Goal: Transaction & Acquisition: Purchase product/service

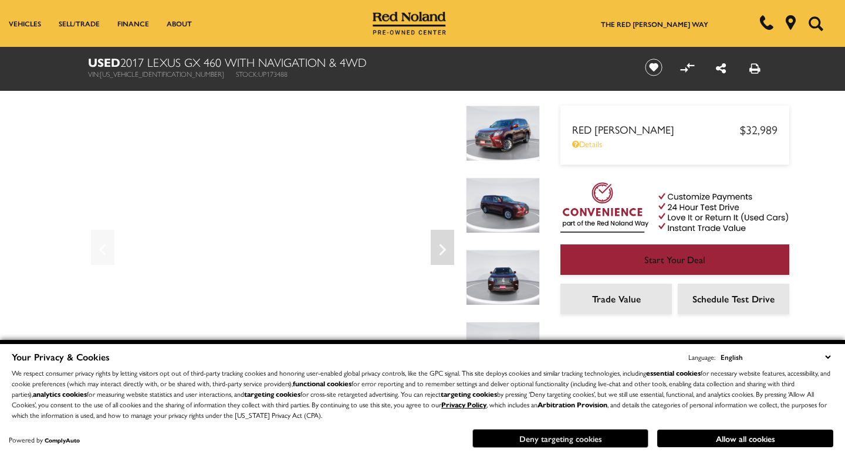
click at [612, 438] on button "Deny targeting cookies" at bounding box center [560, 438] width 176 height 19
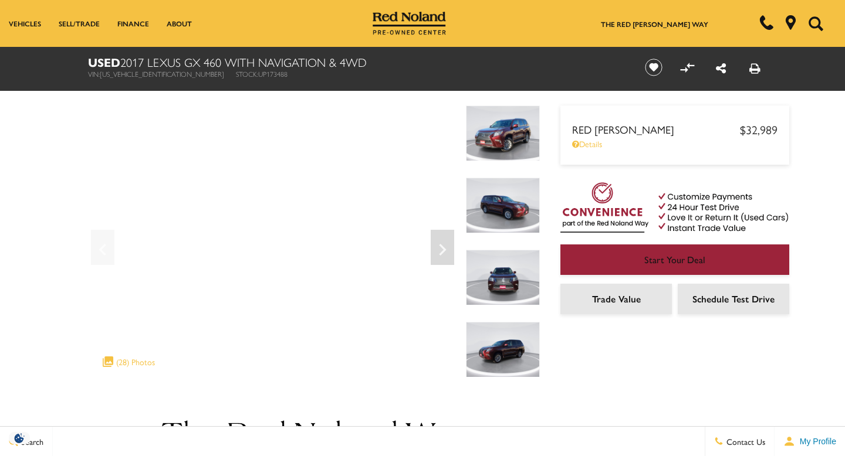
click at [549, 320] on div "Red [PERSON_NAME] $32,989 Disclaimer: Advertised Prices include local dealer ha…" at bounding box center [657, 215] width 235 height 336
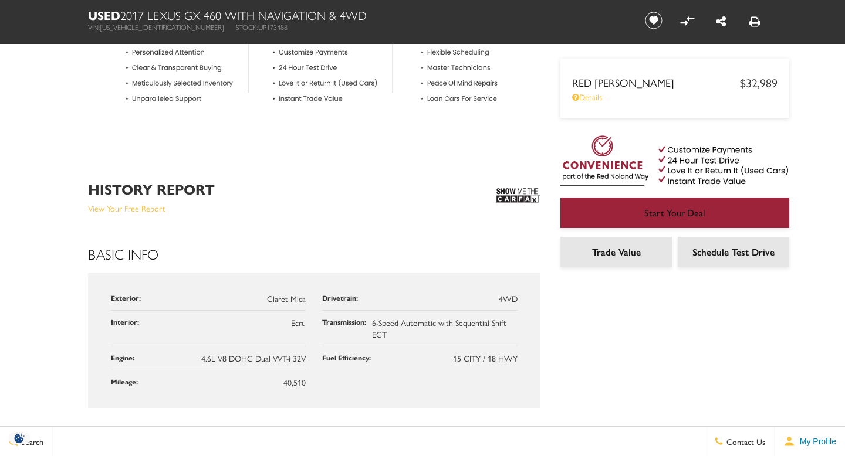
scroll to position [516, 0]
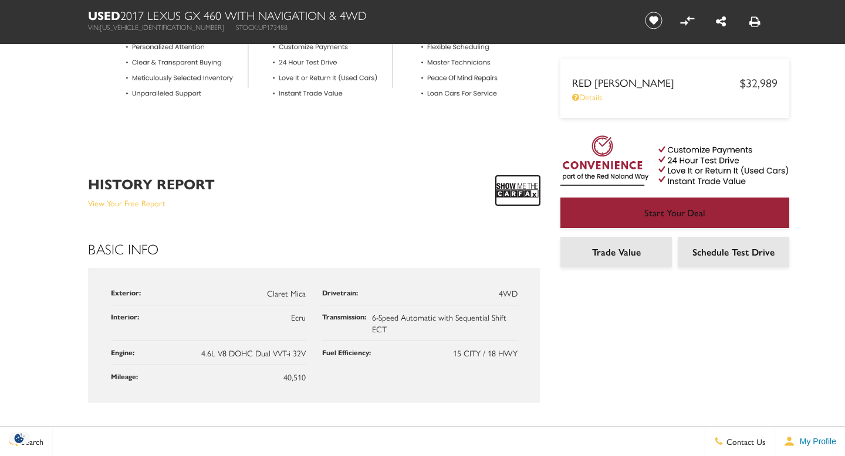
click at [510, 187] on img at bounding box center [518, 190] width 44 height 29
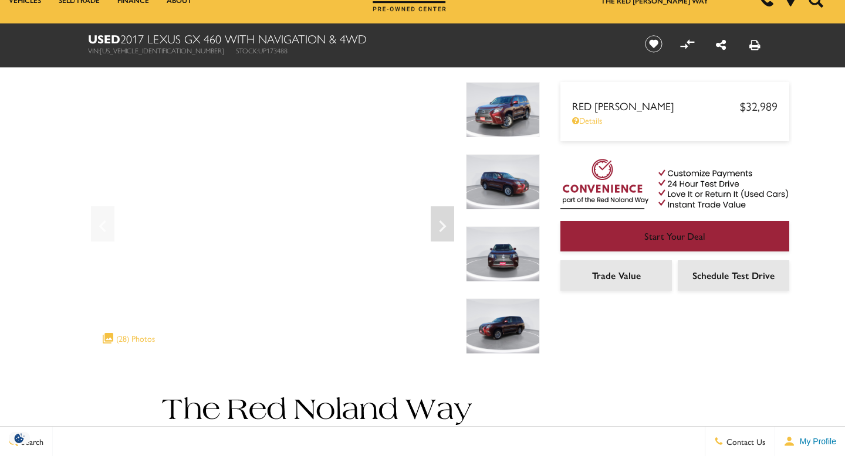
scroll to position [0, 0]
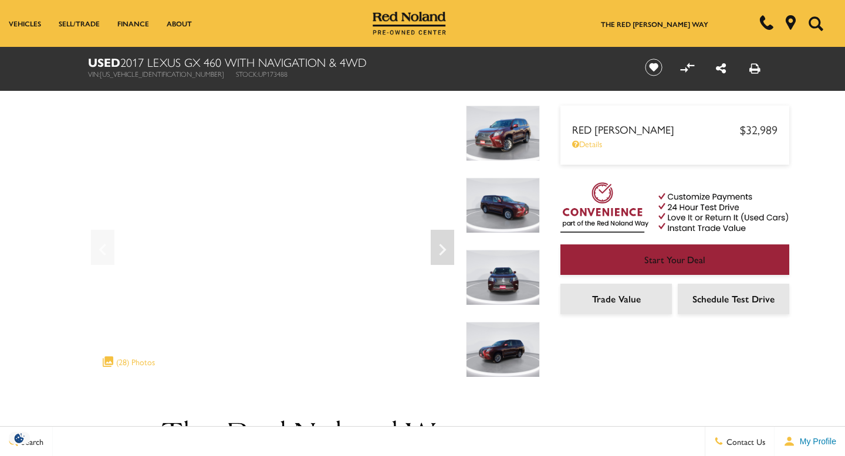
click at [495, 200] on img at bounding box center [503, 206] width 74 height 56
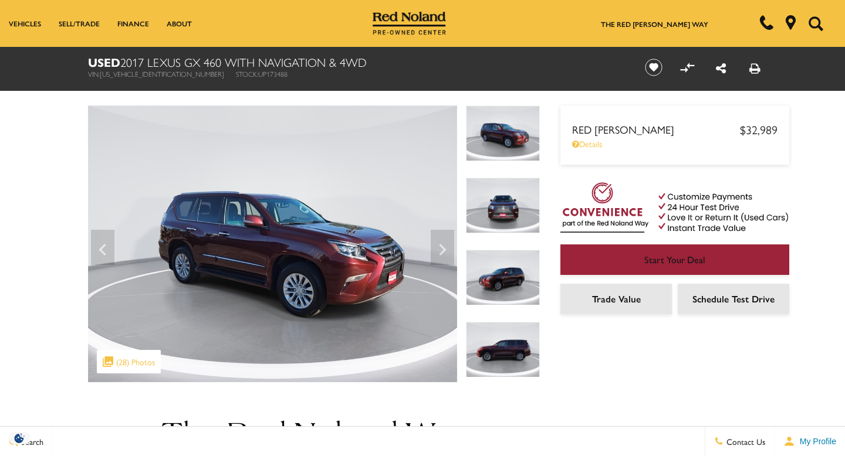
click at [493, 279] on img at bounding box center [503, 278] width 74 height 56
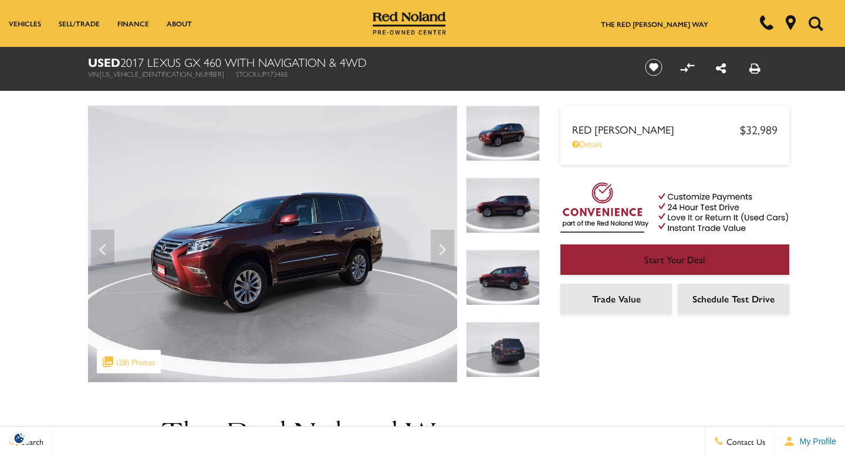
click at [500, 346] on img at bounding box center [503, 350] width 74 height 56
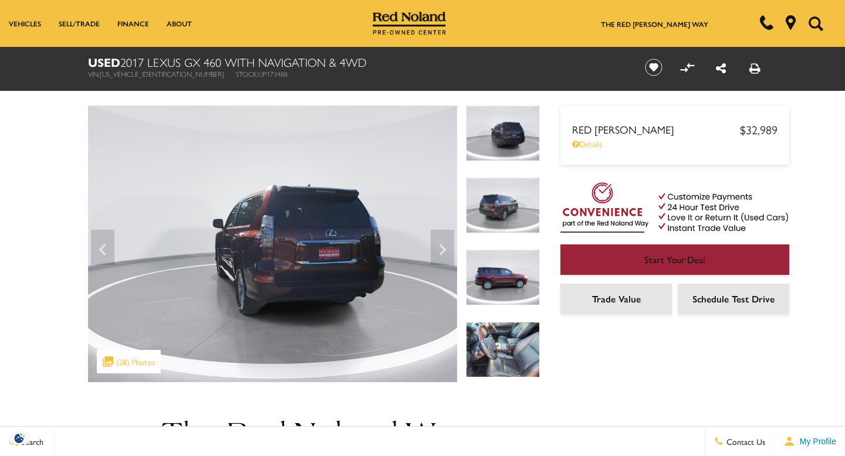
click at [505, 137] on img at bounding box center [503, 134] width 74 height 56
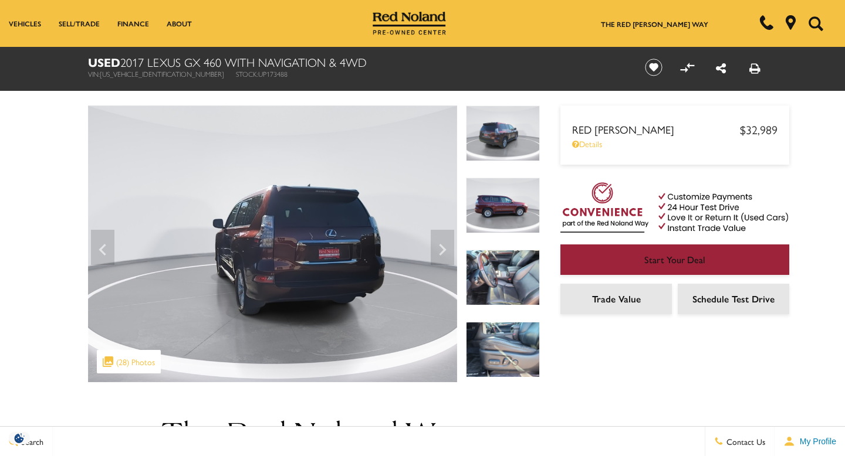
click at [509, 269] on img at bounding box center [503, 278] width 74 height 56
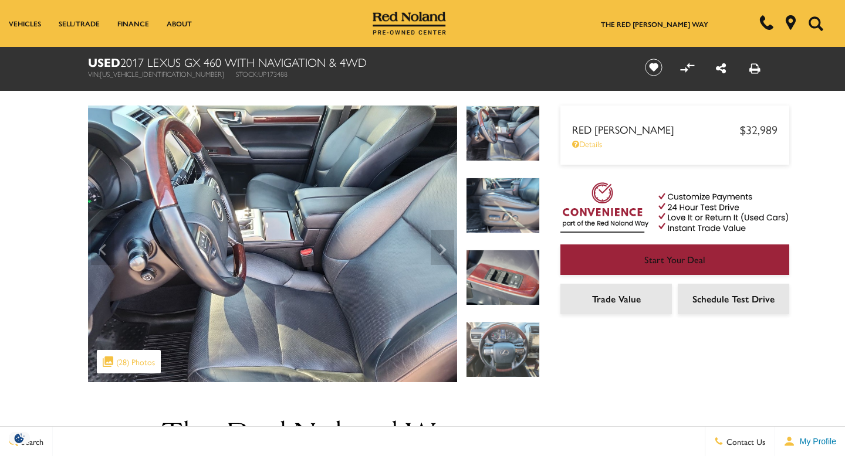
click at [500, 204] on img at bounding box center [503, 206] width 74 height 56
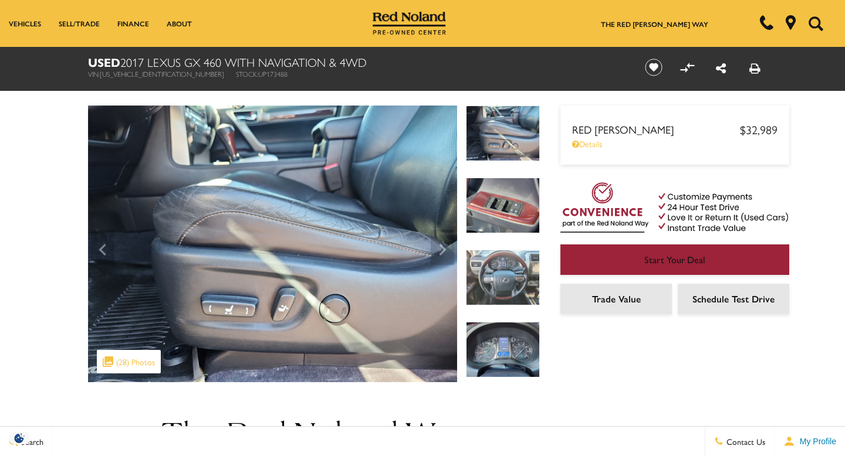
click at [496, 268] on img at bounding box center [503, 278] width 74 height 56
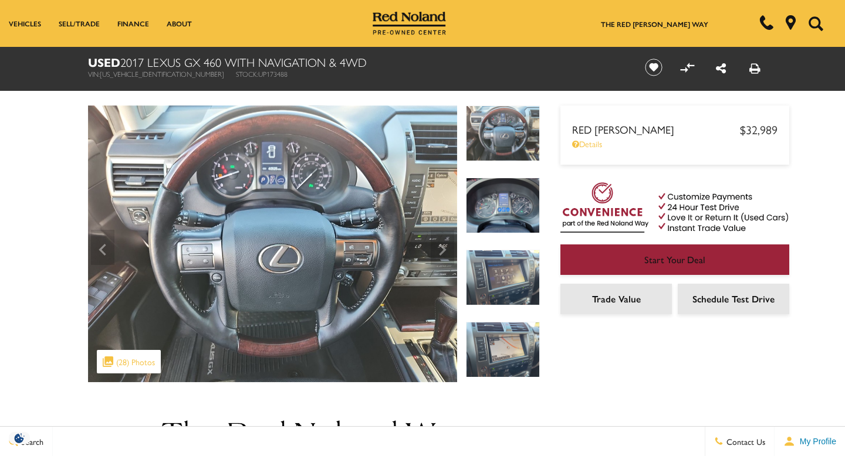
click at [499, 349] on img at bounding box center [503, 350] width 74 height 56
